Goal: Task Accomplishment & Management: Complete application form

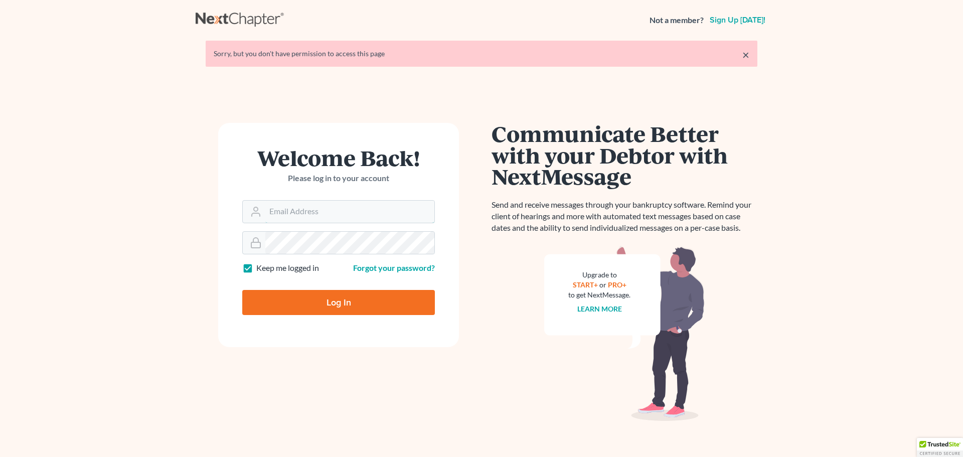
type input "[EMAIL_ADDRESS][DOMAIN_NAME]"
click at [302, 305] on input "Log In" at bounding box center [338, 302] width 193 height 25
type input "Thinking..."
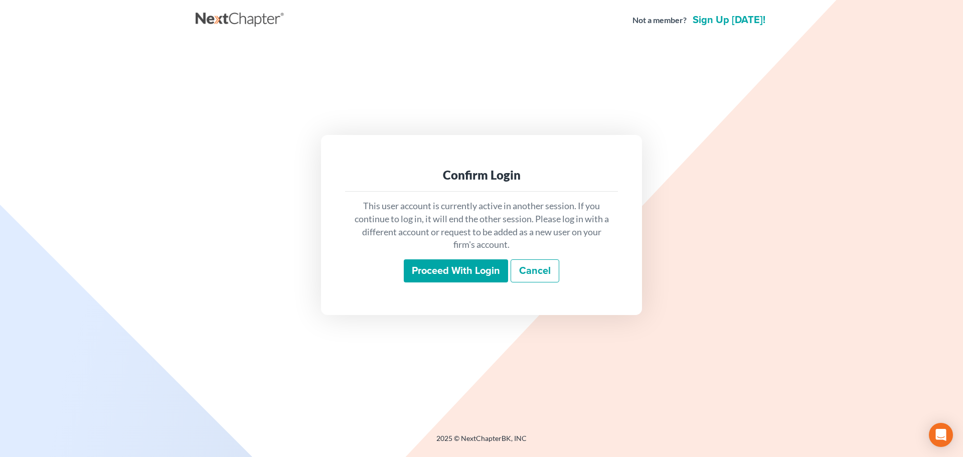
click at [474, 272] on input "Proceed with login" at bounding box center [456, 270] width 104 height 23
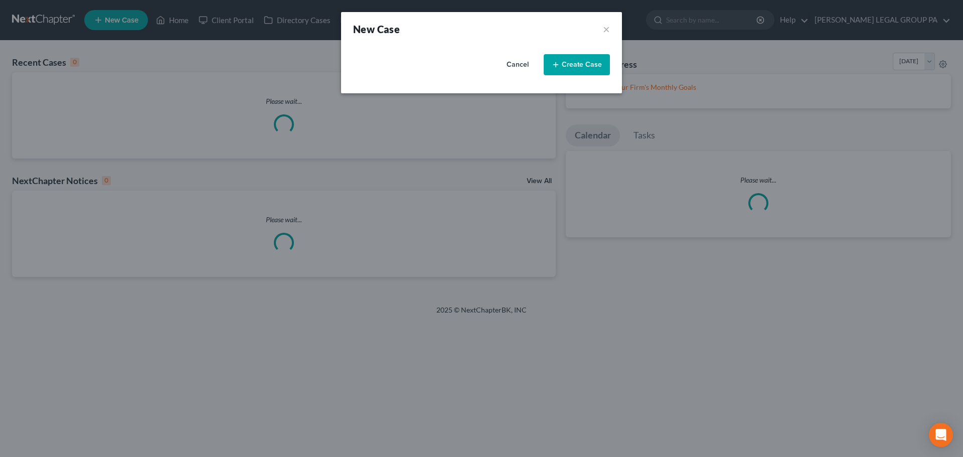
select select "15"
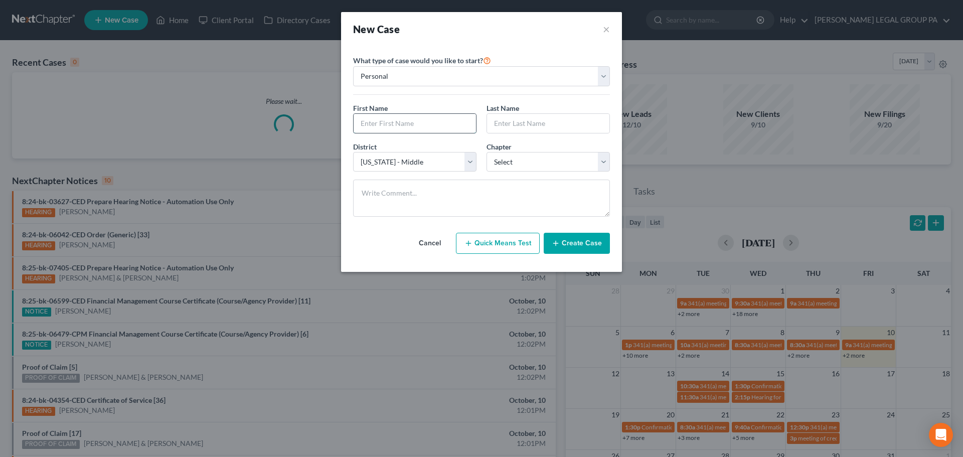
click at [410, 122] on input "text" at bounding box center [415, 123] width 122 height 19
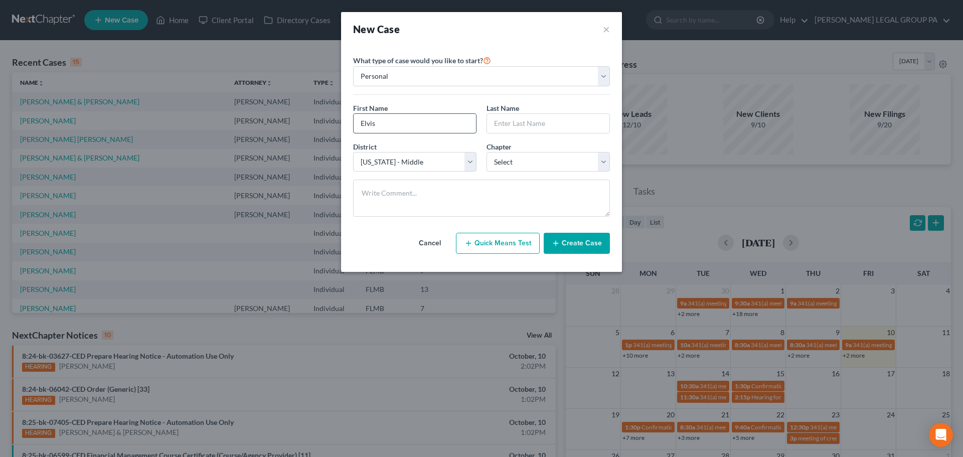
type input "Elvis"
type input "Hernandez"
select select "3"
click at [566, 246] on button "Create Case" at bounding box center [577, 243] width 66 height 21
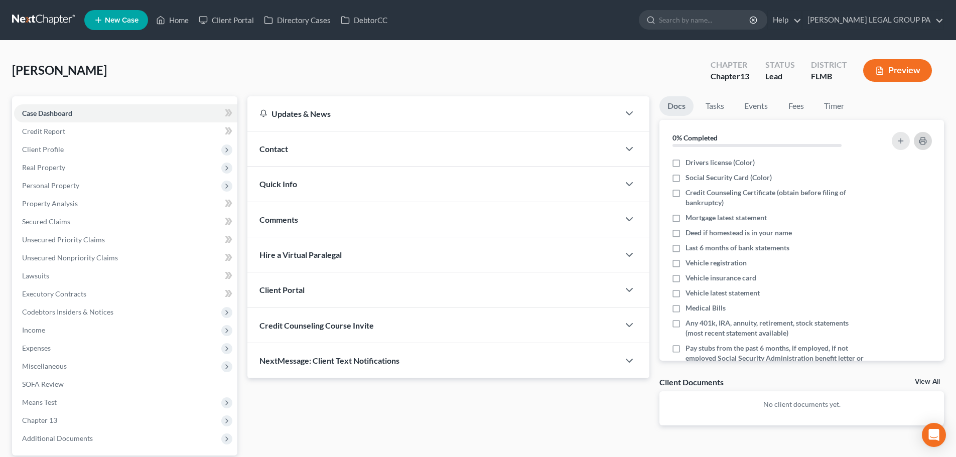
click at [926, 140] on icon "button" at bounding box center [922, 141] width 7 height 3
